Goal: Task Accomplishment & Management: Manage account settings

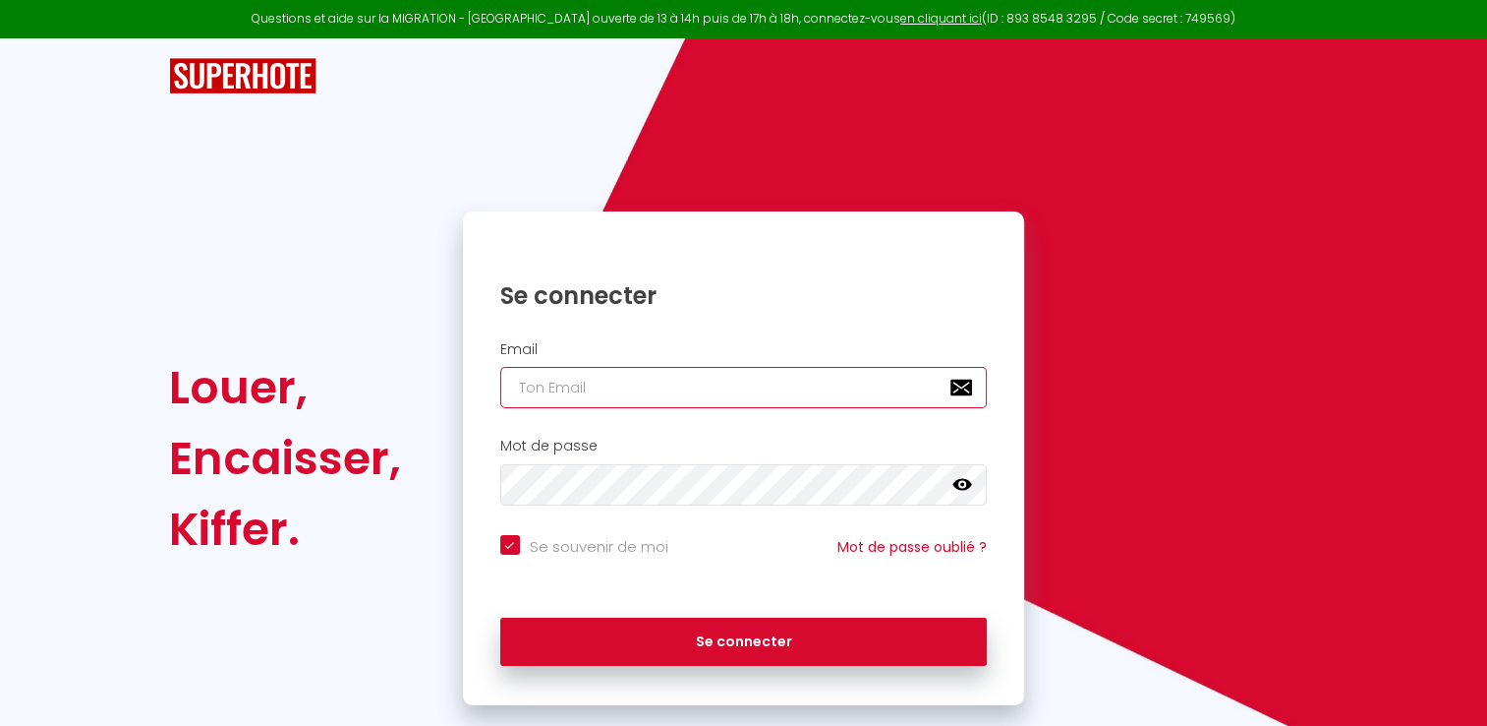
click at [763, 389] on input "email" at bounding box center [744, 387] width 488 height 41
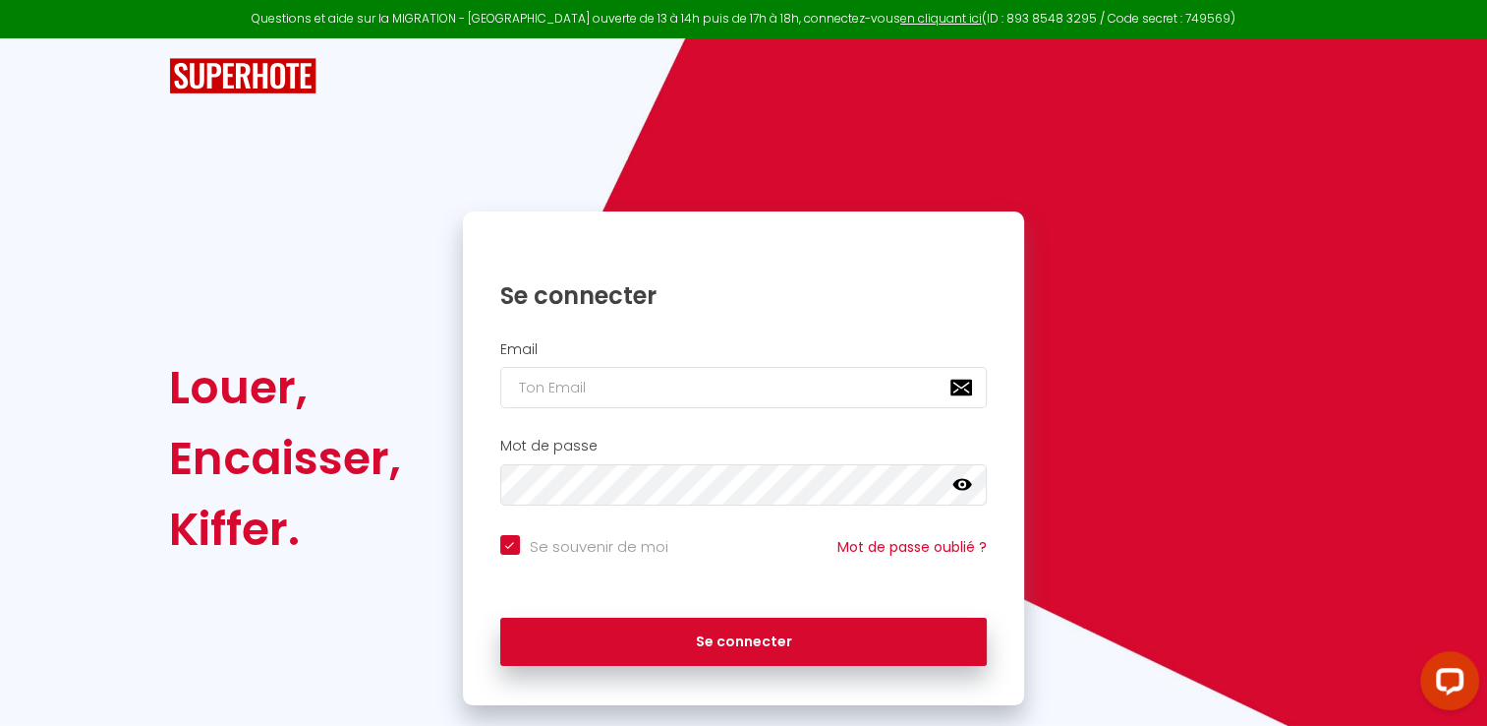
click at [513, 537] on input "Se souvenir de moi" at bounding box center [584, 545] width 168 height 20
checkbox input "false"
click at [500, 408] on nordpass-icon at bounding box center [500, 408] width 0 height 0
drag, startPoint x: 1012, startPoint y: 93, endPoint x: 1262, endPoint y: 6, distance: 265.5
click at [1012, 92] on div at bounding box center [743, 76] width 1176 height 76
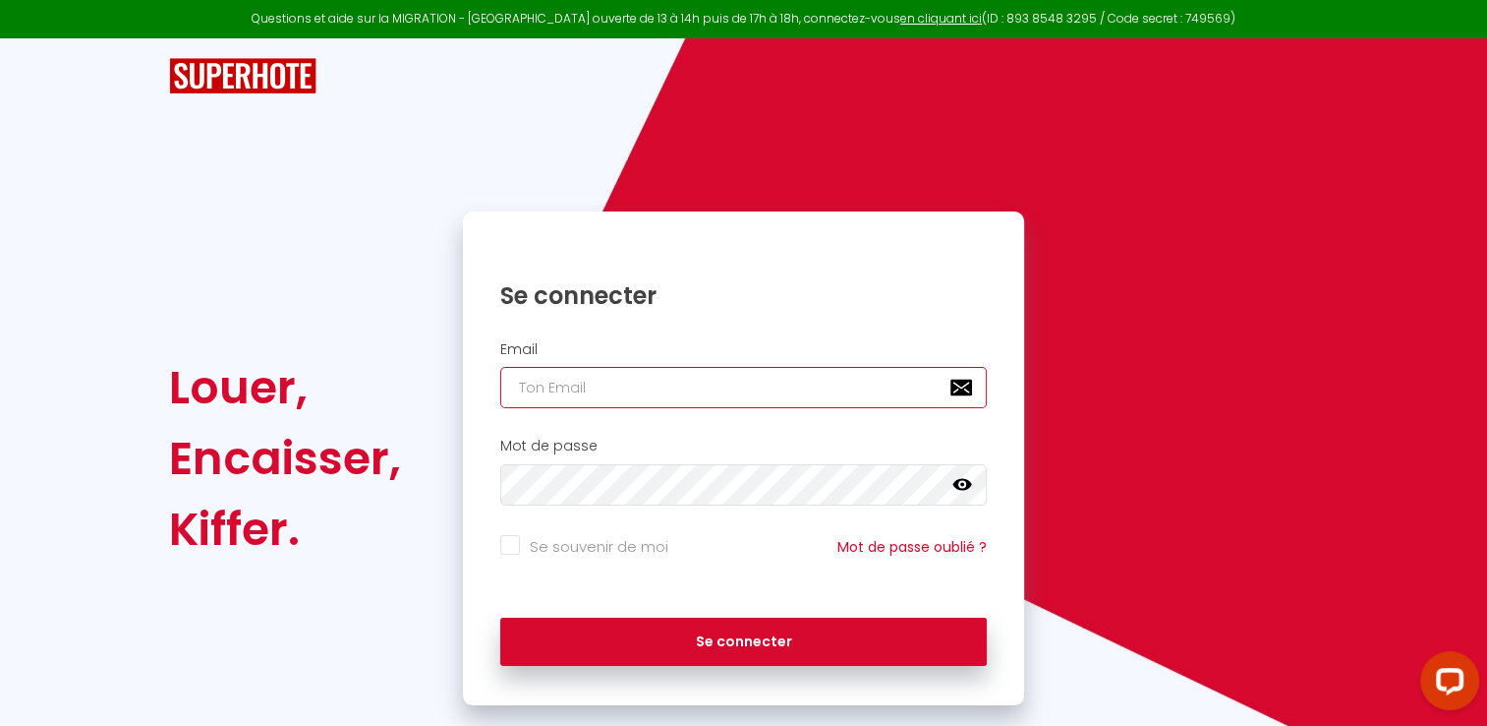
click at [562, 371] on input "email" at bounding box center [744, 387] width 488 height 41
click at [562, 386] on input "email" at bounding box center [744, 387] width 488 height 41
paste input "[EMAIL_ADDRESS][DOMAIN_NAME]"
type input "[EMAIL_ADDRESS][DOMAIN_NAME]"
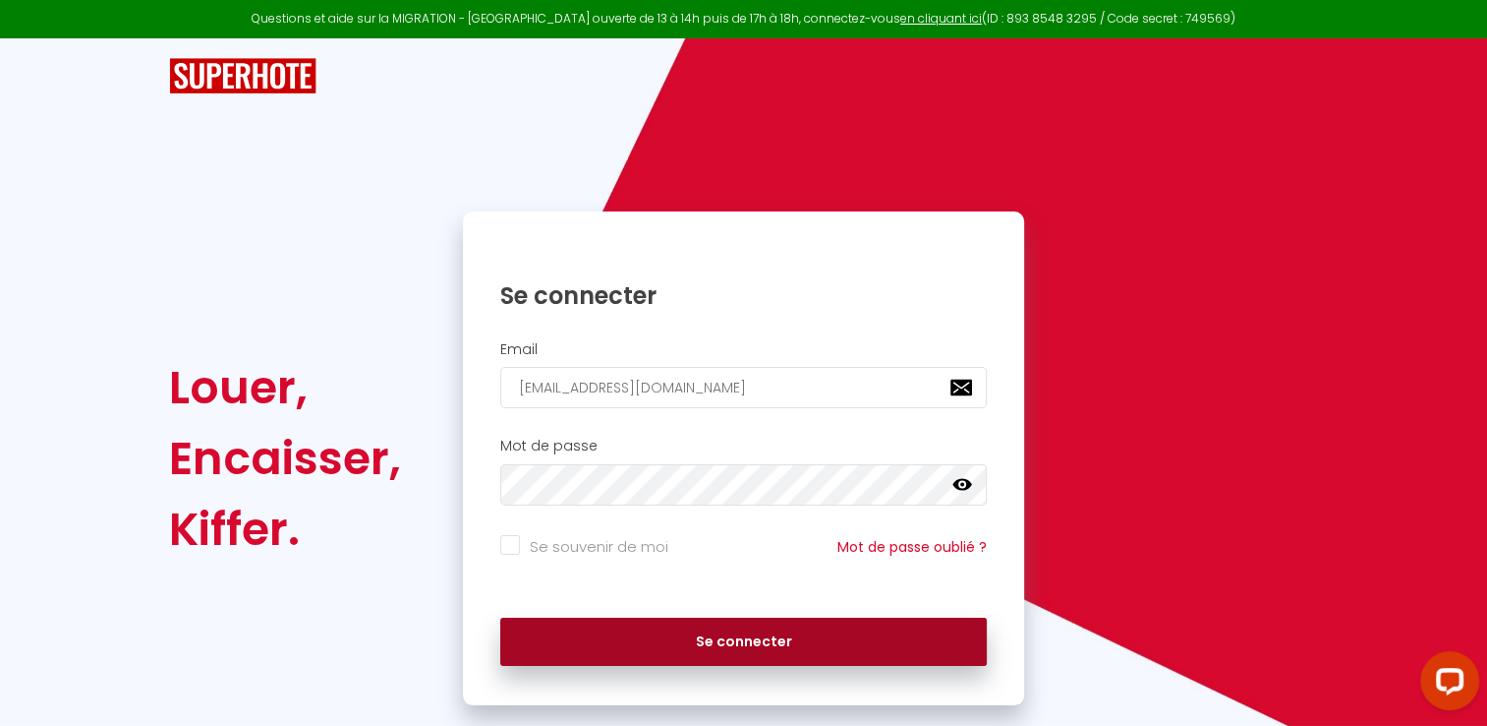
click at [743, 641] on button "Se connecter" at bounding box center [744, 641] width 488 height 49
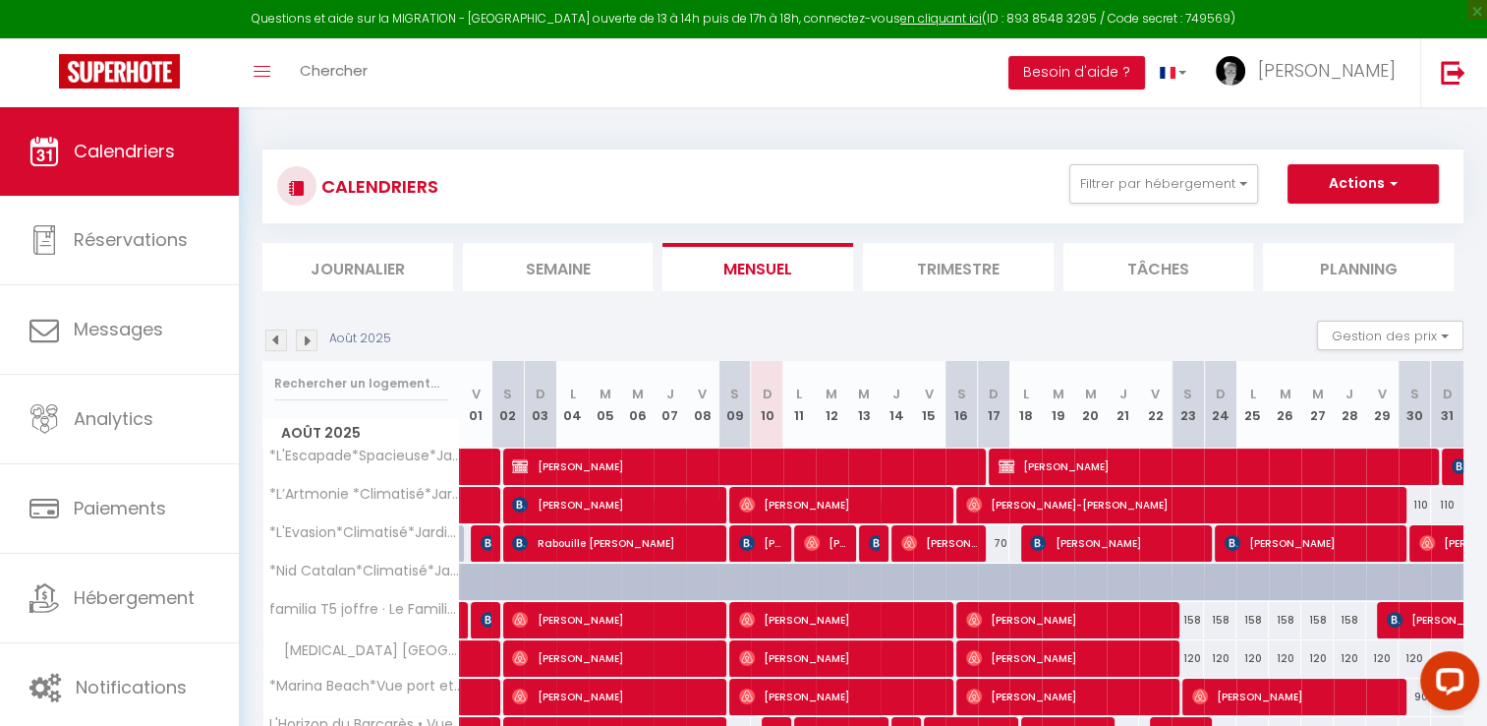
click at [1030, 125] on div "CALENDRIERS Filtrer par hébergement HURET *L'Escapade*Spacieuse*Jardin*Plage* D…" at bounding box center [863, 471] width 1249 height 729
click at [1247, 183] on button "Filtrer par hébergement" at bounding box center [1164, 183] width 189 height 39
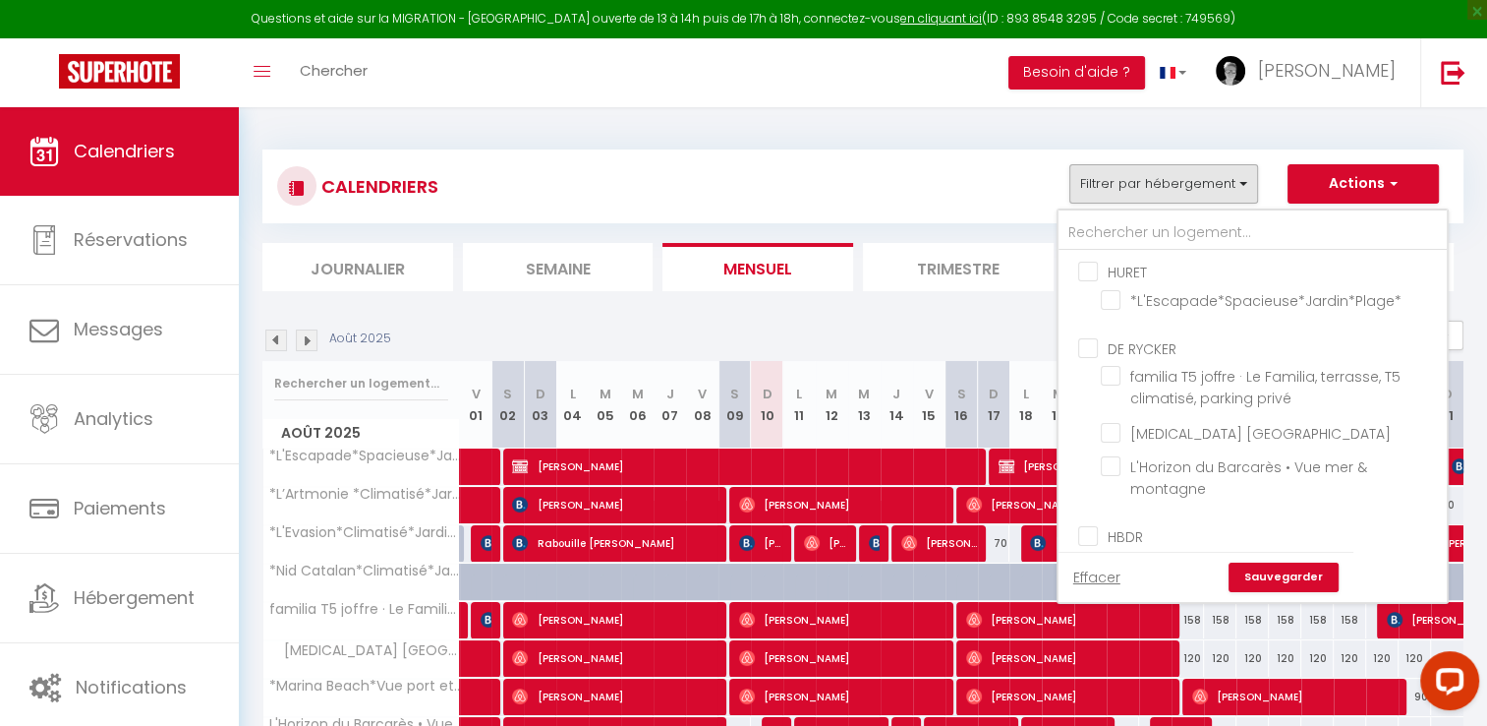
click at [1084, 259] on ul "HURET *L'Escapade*Spacieuse*Jardin*Plage*" at bounding box center [1253, 289] width 388 height 77
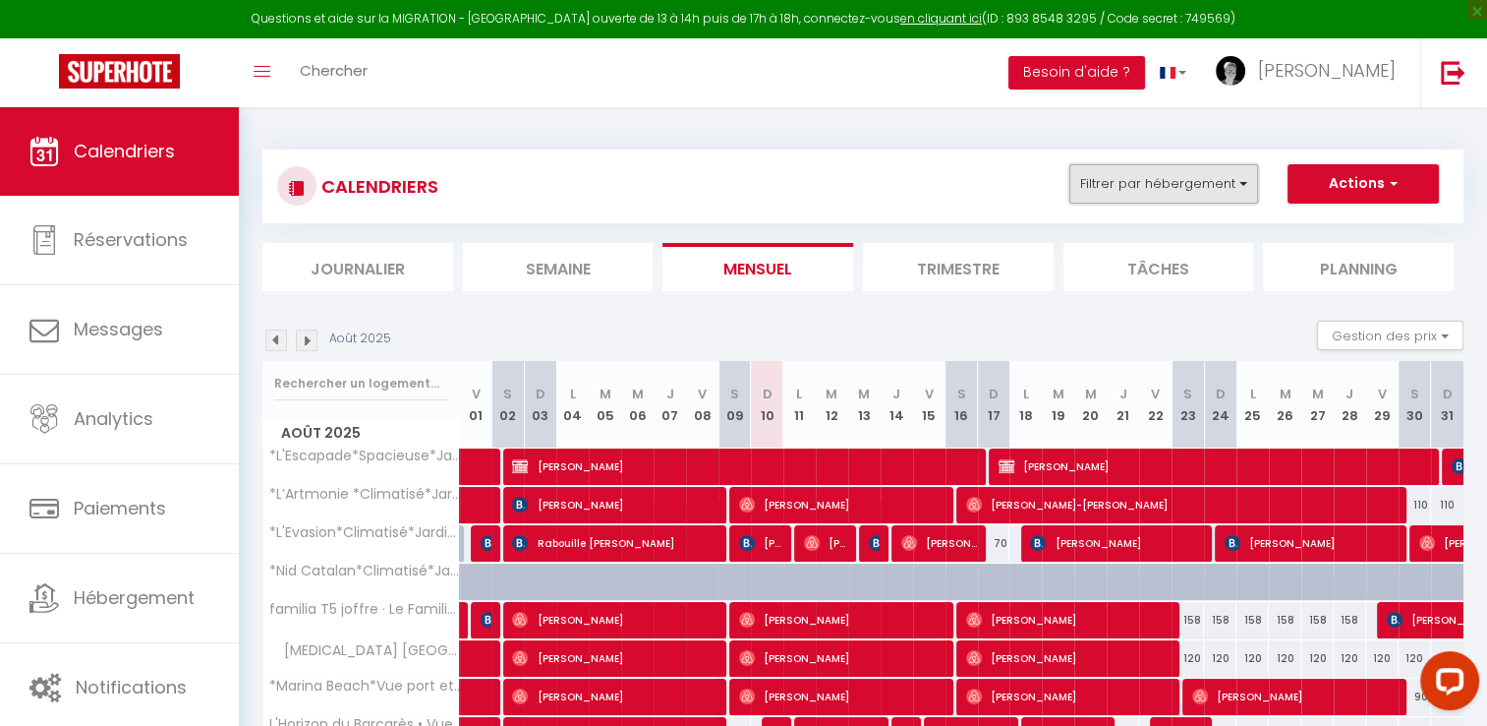
click at [1163, 190] on button "Filtrer par hébergement" at bounding box center [1164, 183] width 189 height 39
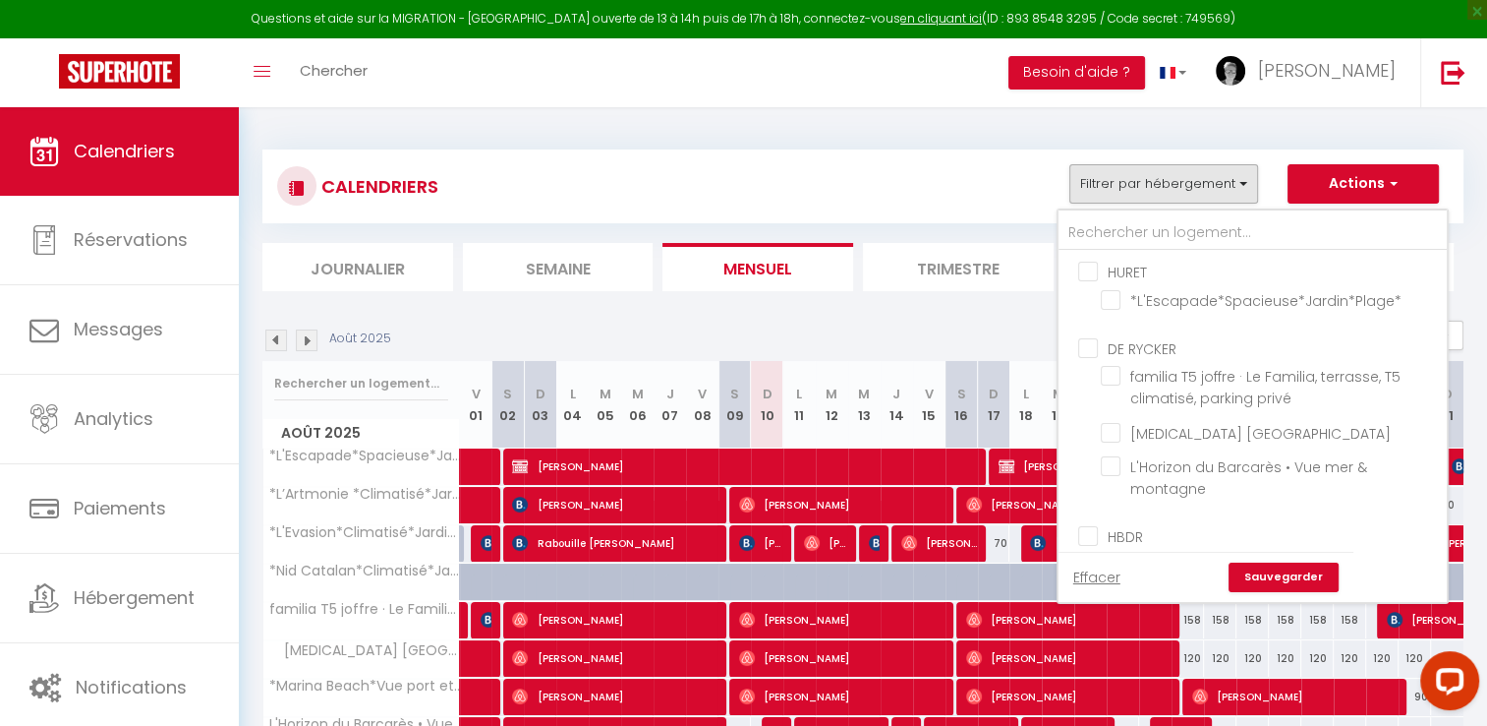
click at [1086, 269] on input "HURET" at bounding box center [1272, 271] width 388 height 20
checkbox input "true"
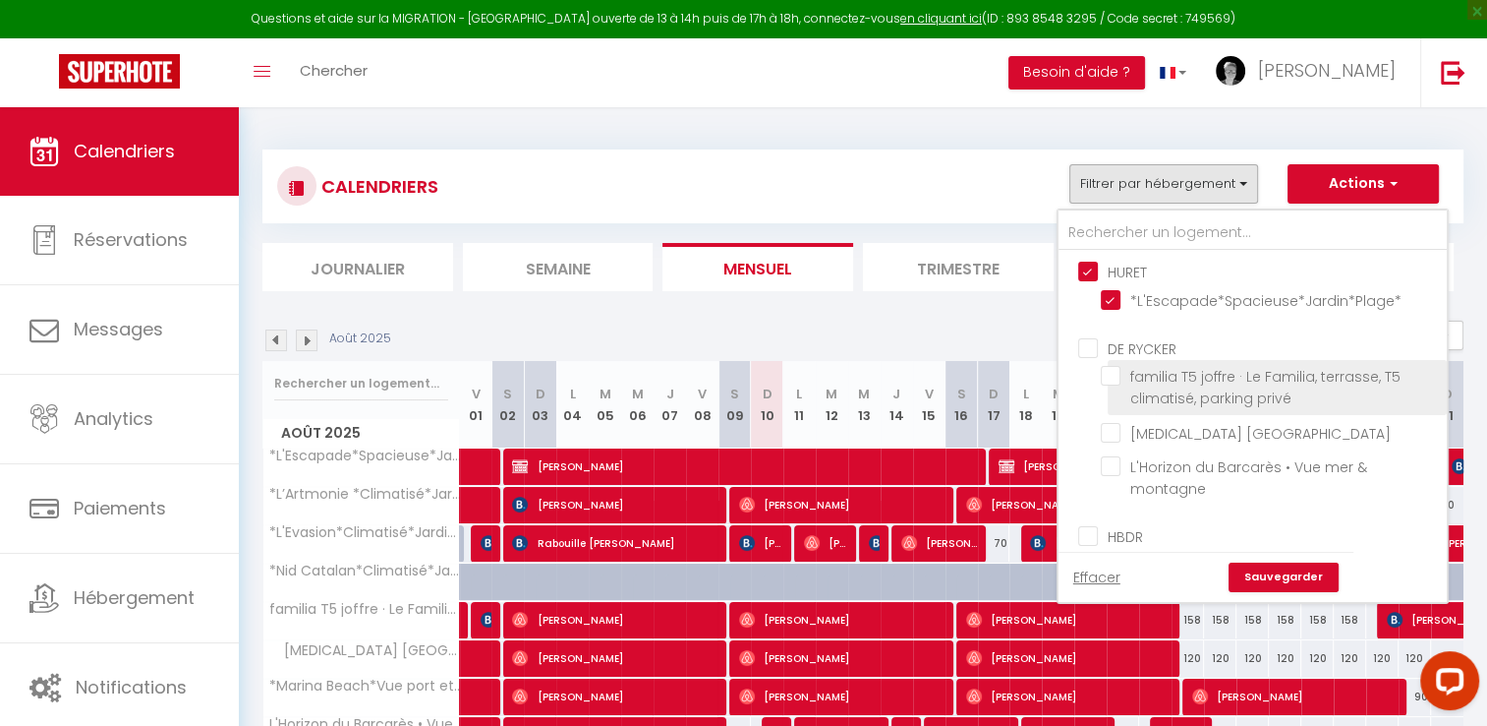
checkbox input "true"
checkbox input "false"
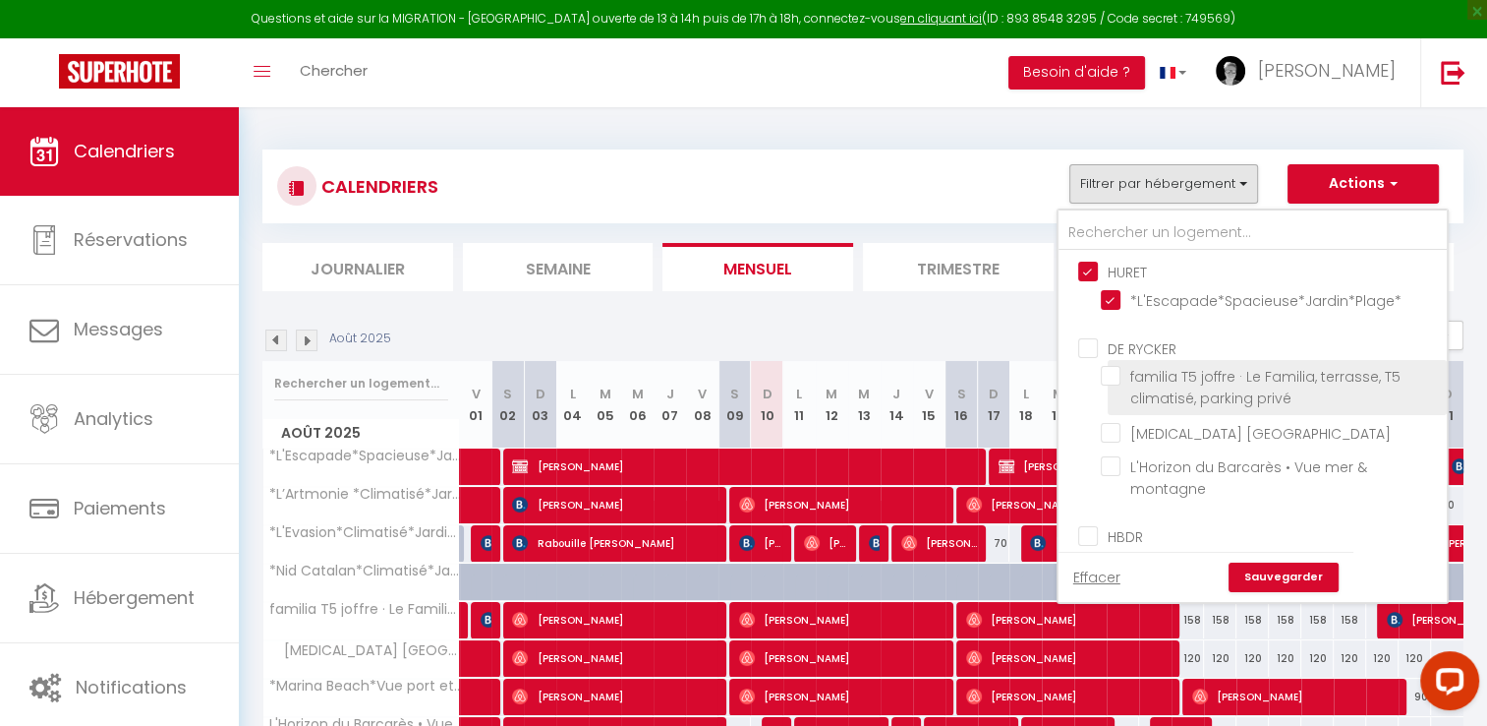
checkbox input "false"
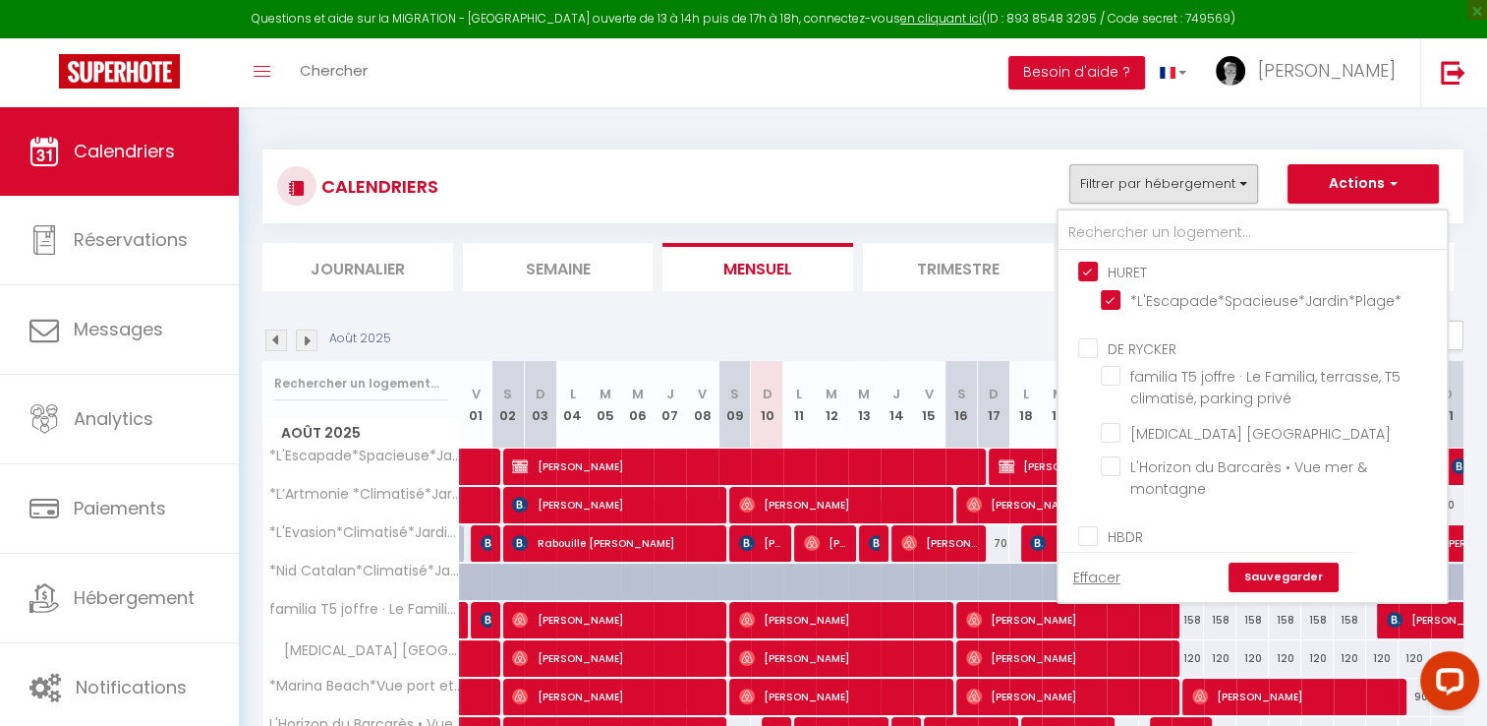
click at [1302, 583] on link "Sauvegarder" at bounding box center [1284, 576] width 110 height 29
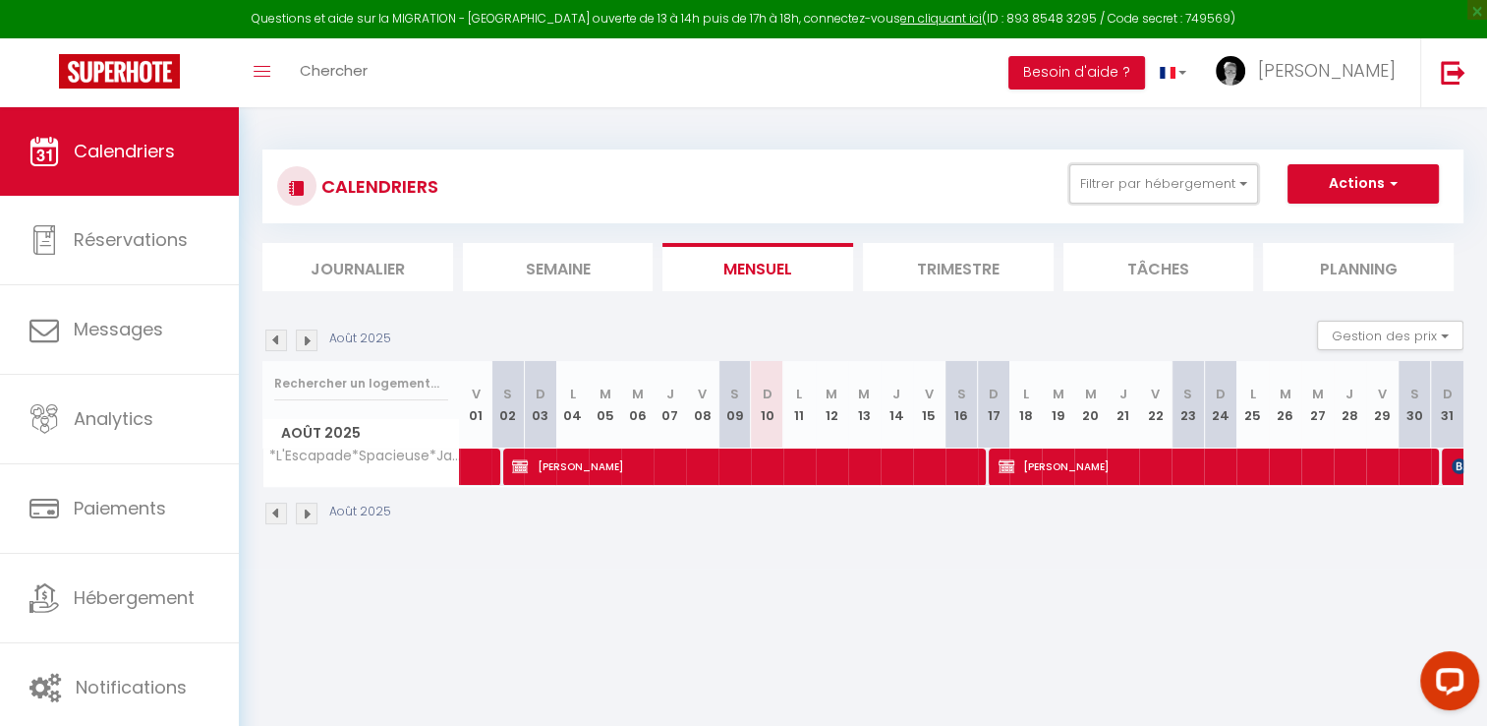
drag, startPoint x: 1248, startPoint y: 187, endPoint x: 1168, endPoint y: 270, distance: 115.4
click at [1249, 187] on button "Filtrer par hébergement" at bounding box center [1164, 183] width 189 height 39
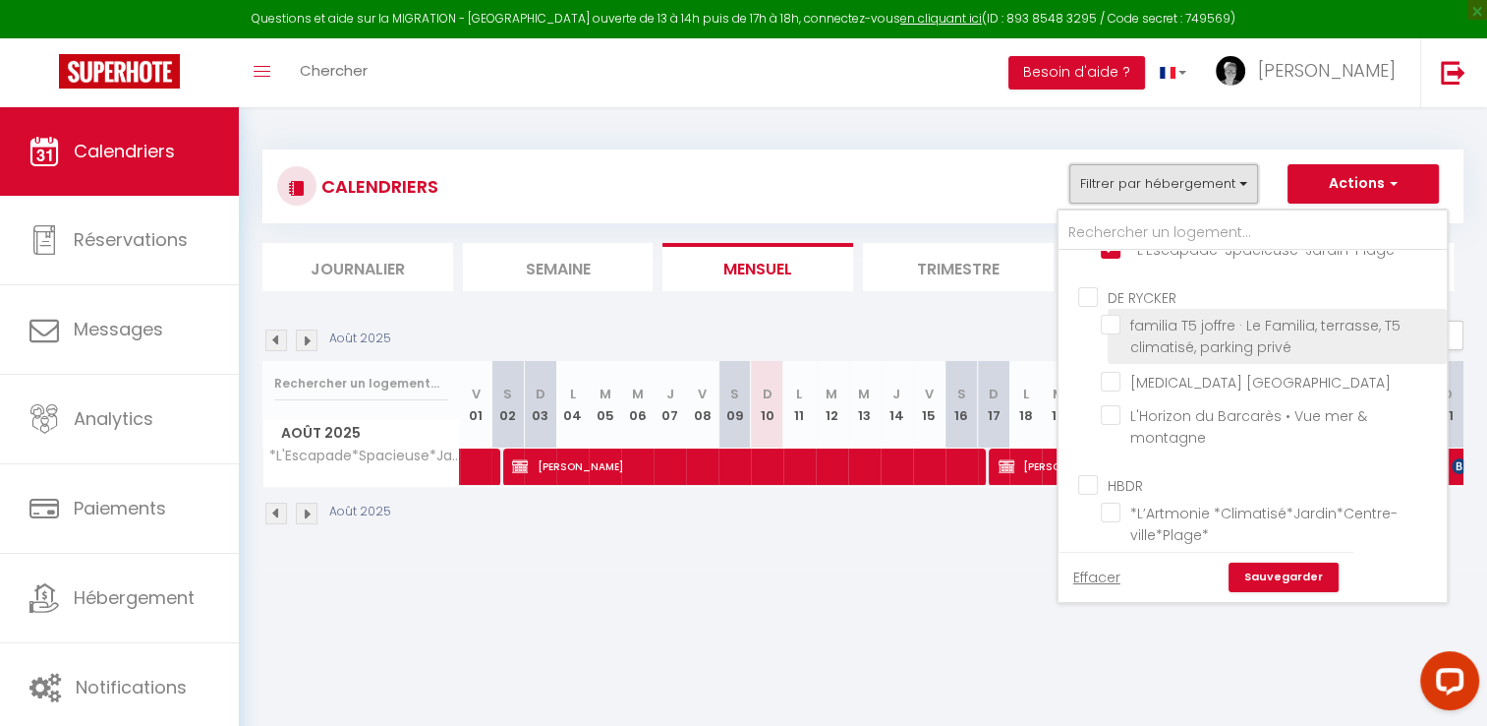
scroll to position [98, 0]
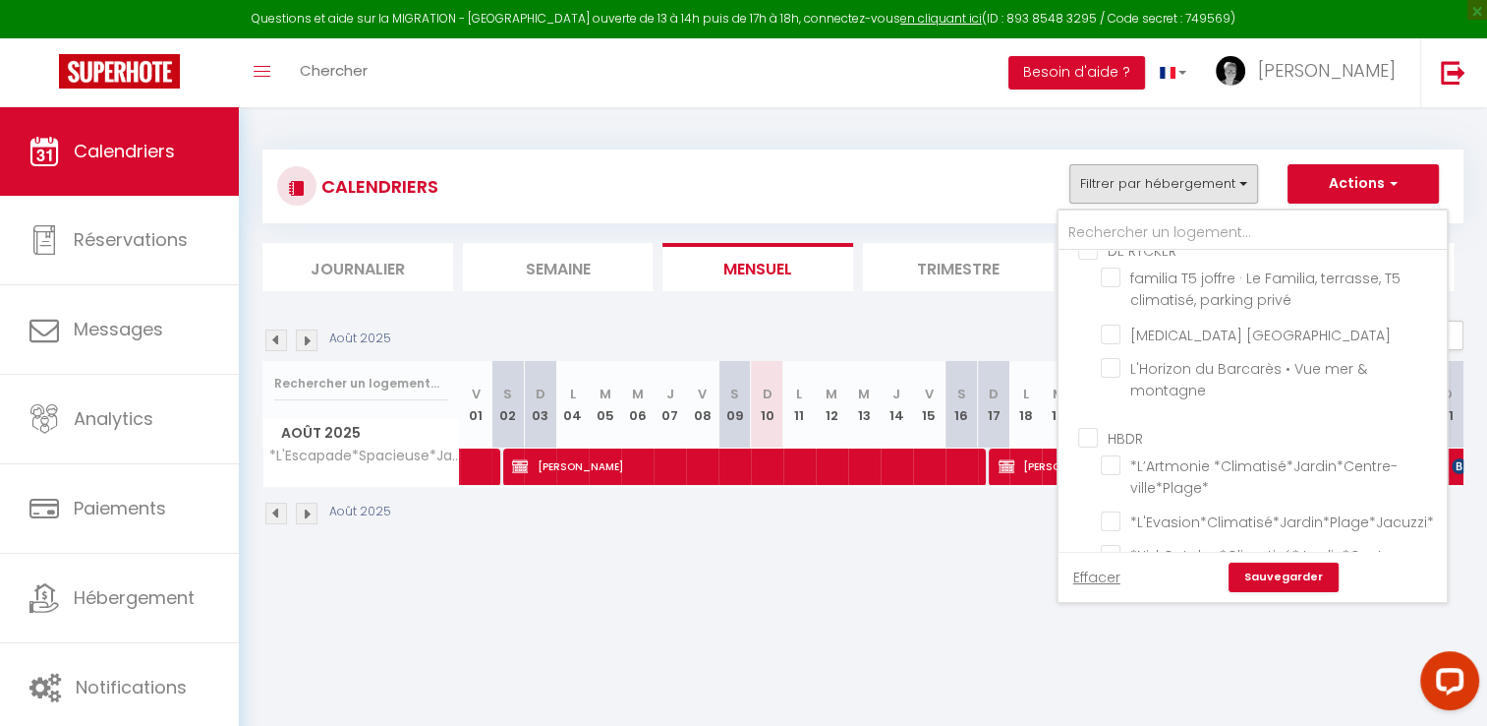
click at [1094, 436] on input "HBDR" at bounding box center [1272, 437] width 388 height 20
checkbox input "true"
checkbox input "false"
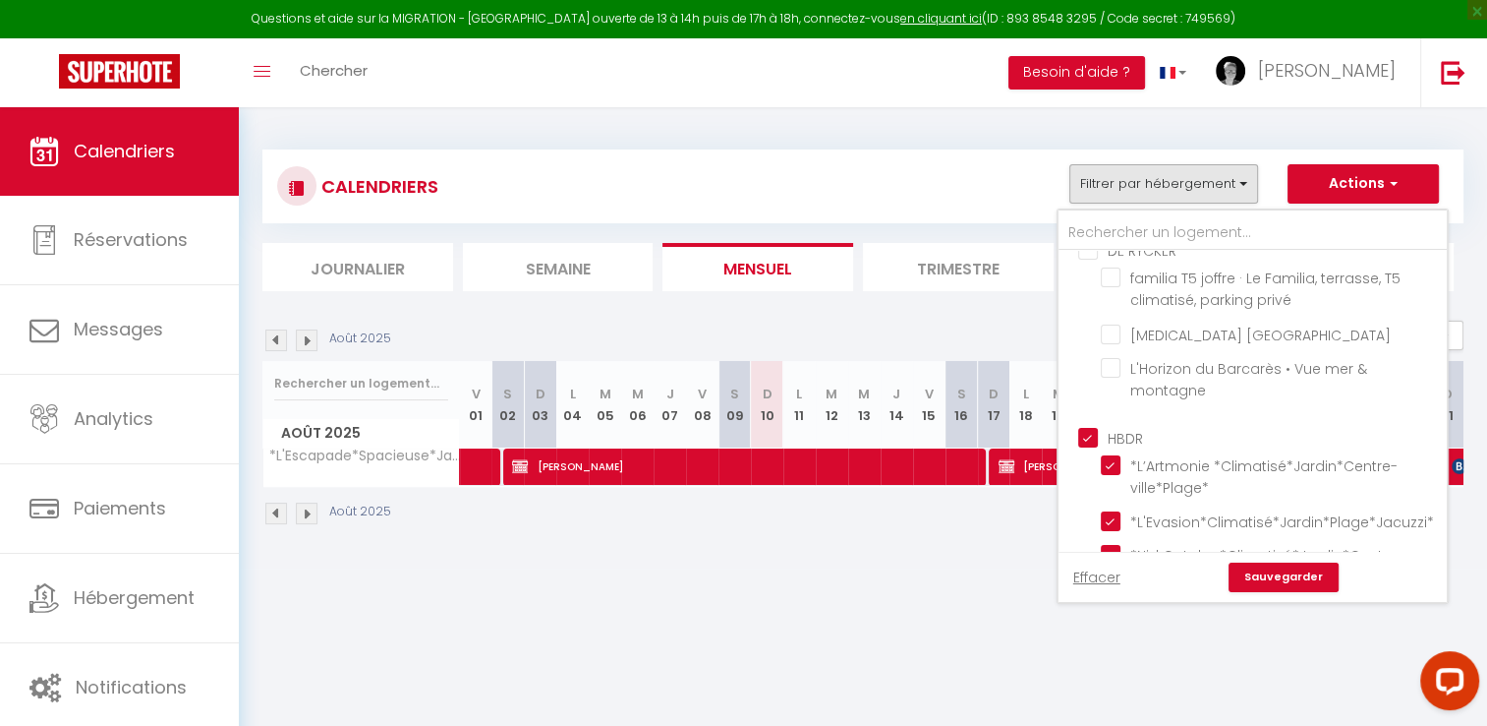
checkbox input "true"
checkbox input "false"
click at [1272, 583] on link "Sauvegarder" at bounding box center [1284, 576] width 110 height 29
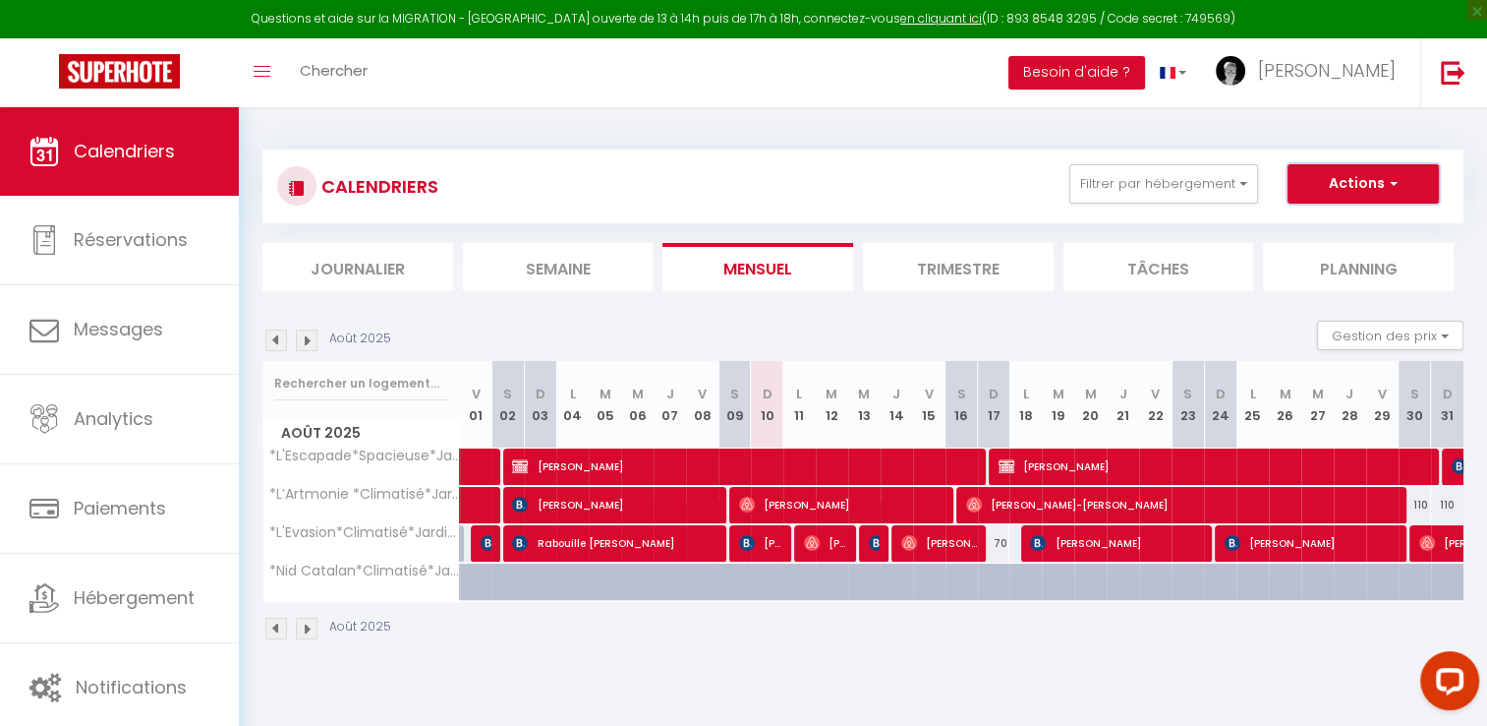
click at [1394, 191] on span "button" at bounding box center [1391, 183] width 12 height 20
click at [947, 106] on div "Toggle menubar Chercher BUTTON Besoin d'aide ? Xavier Paramètres Équipe" at bounding box center [808, 72] width 1330 height 69
click at [1458, 78] on img at bounding box center [1453, 72] width 25 height 25
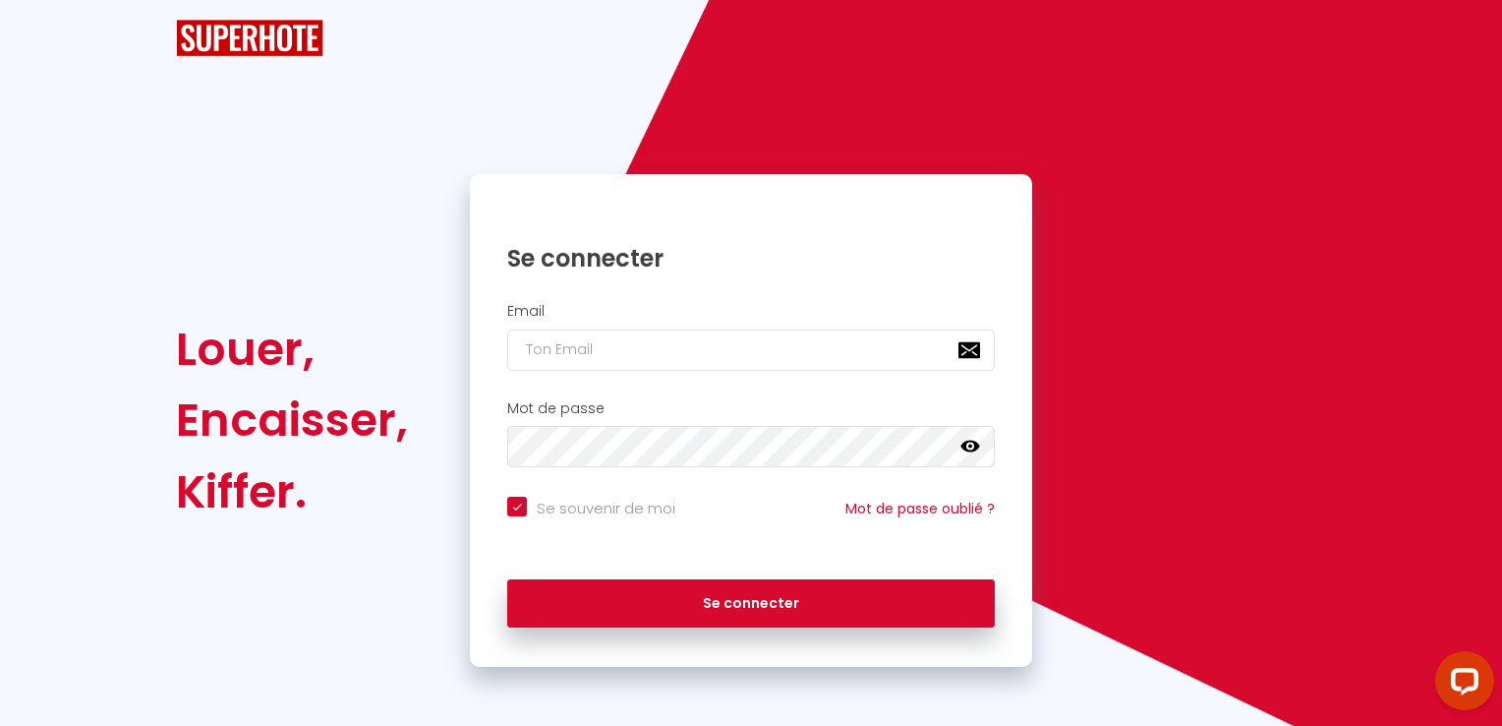
checkbox input "true"
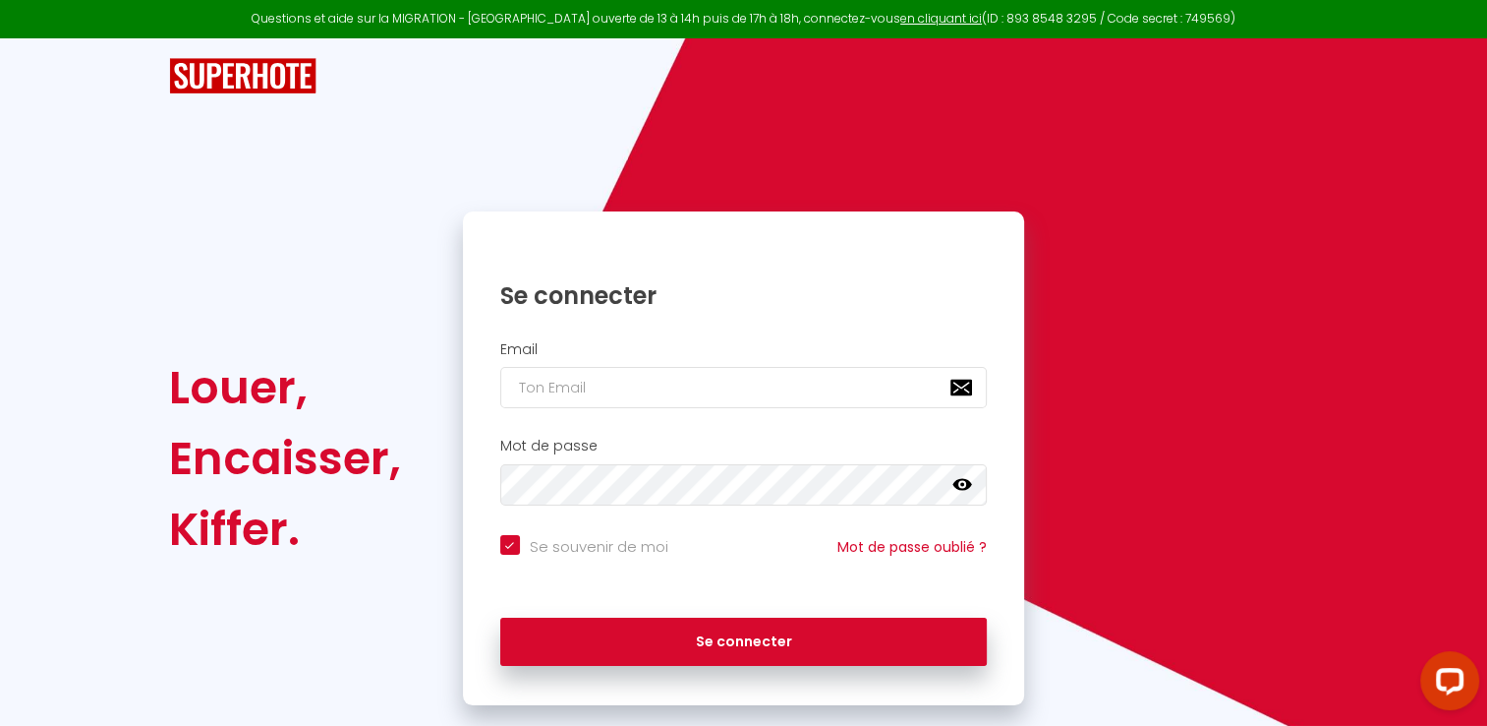
drag, startPoint x: 1295, startPoint y: 5, endPoint x: 946, endPoint y: 176, distance: 388.7
click at [918, 128] on div "Louer, Encaisser, Kiffer. Se connecter Email Mot de passe false Se souvenir de …" at bounding box center [744, 371] width 1150 height 667
